Goal: Task Accomplishment & Management: Use online tool/utility

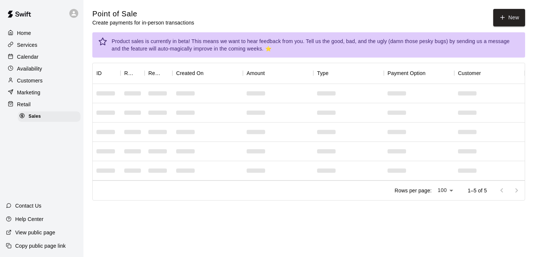
click at [56, 35] on div "Home" at bounding box center [42, 32] width 72 height 11
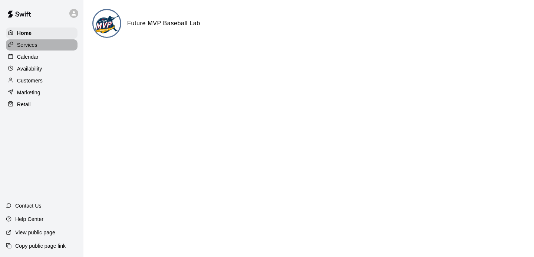
click at [50, 47] on div "Services" at bounding box center [42, 44] width 72 height 11
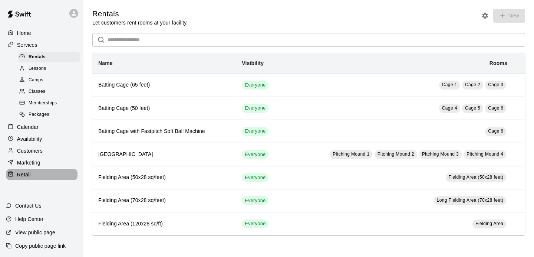
click at [45, 171] on div "Retail" at bounding box center [42, 174] width 72 height 11
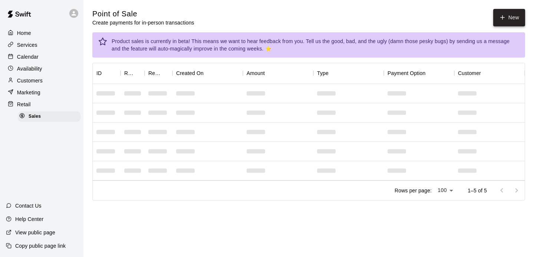
click at [500, 23] on button "New" at bounding box center [509, 17] width 32 height 17
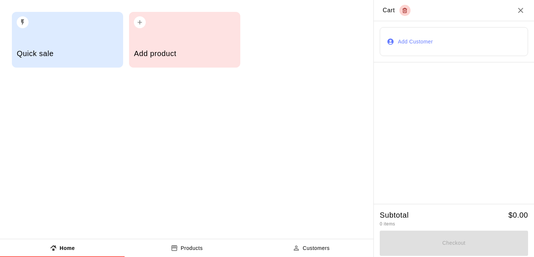
click at [166, 46] on div "Add product" at bounding box center [184, 54] width 101 height 26
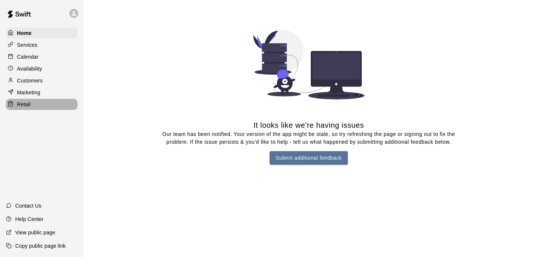
click at [31, 104] on div "Retail" at bounding box center [42, 104] width 72 height 11
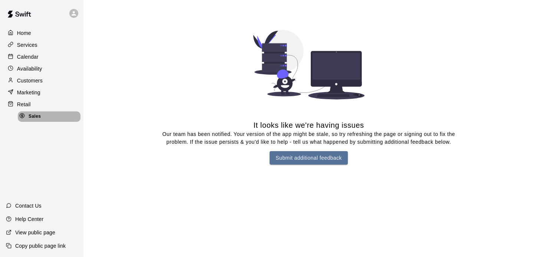
click at [44, 117] on div "Sales" at bounding box center [49, 116] width 63 height 10
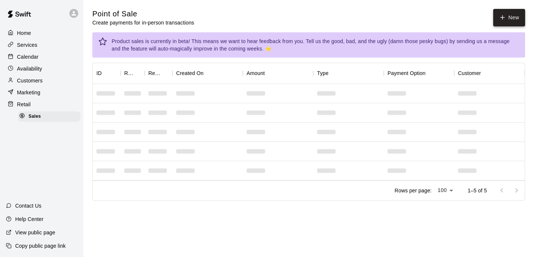
click at [501, 21] on button "New" at bounding box center [509, 17] width 32 height 17
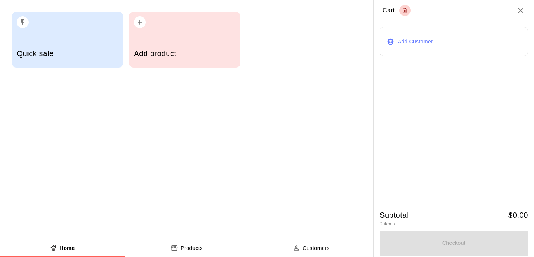
click at [205, 248] on button "Products" at bounding box center [187, 248] width 125 height 18
